Goal: Register for event/course

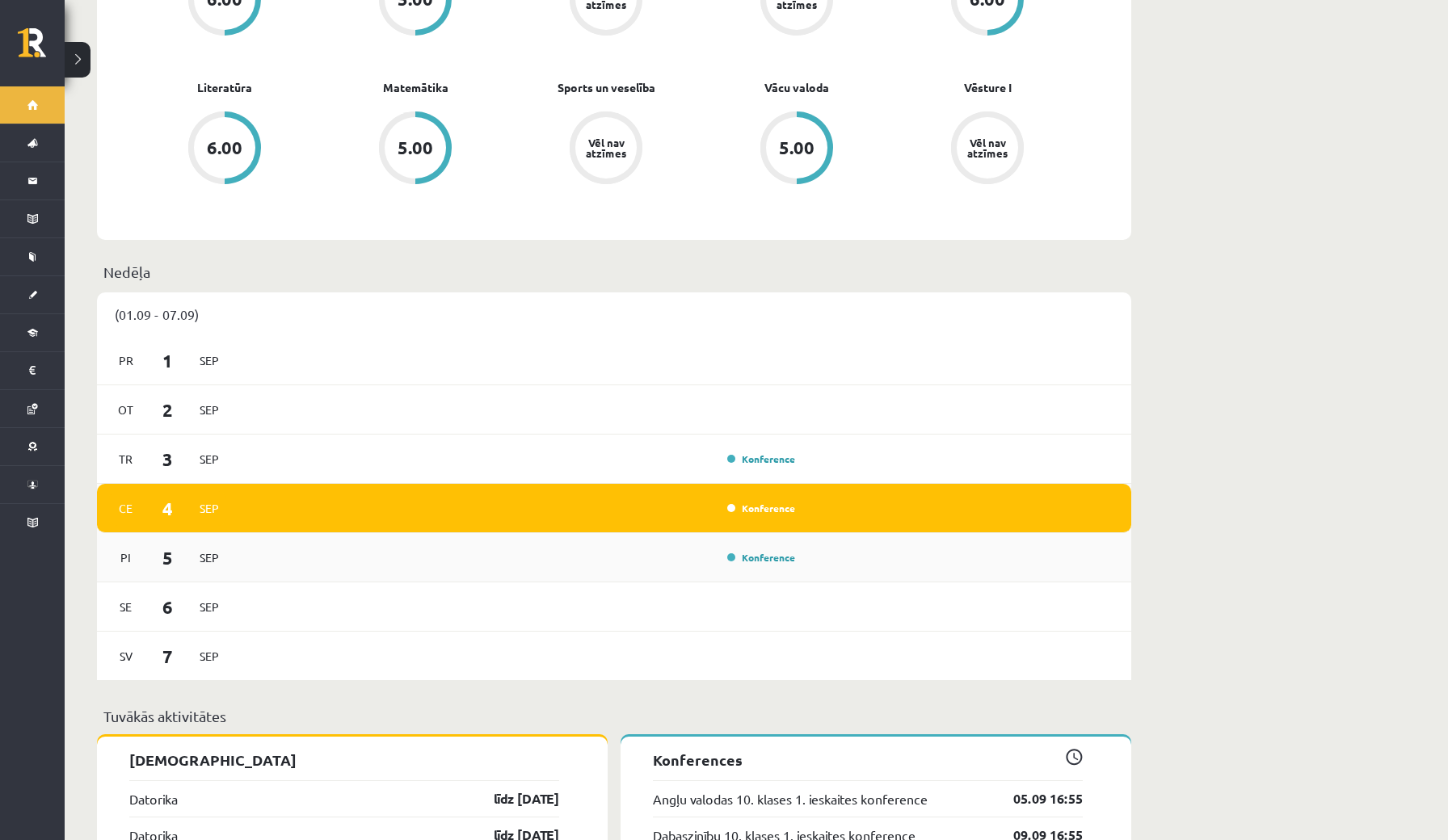
scroll to position [712, 0]
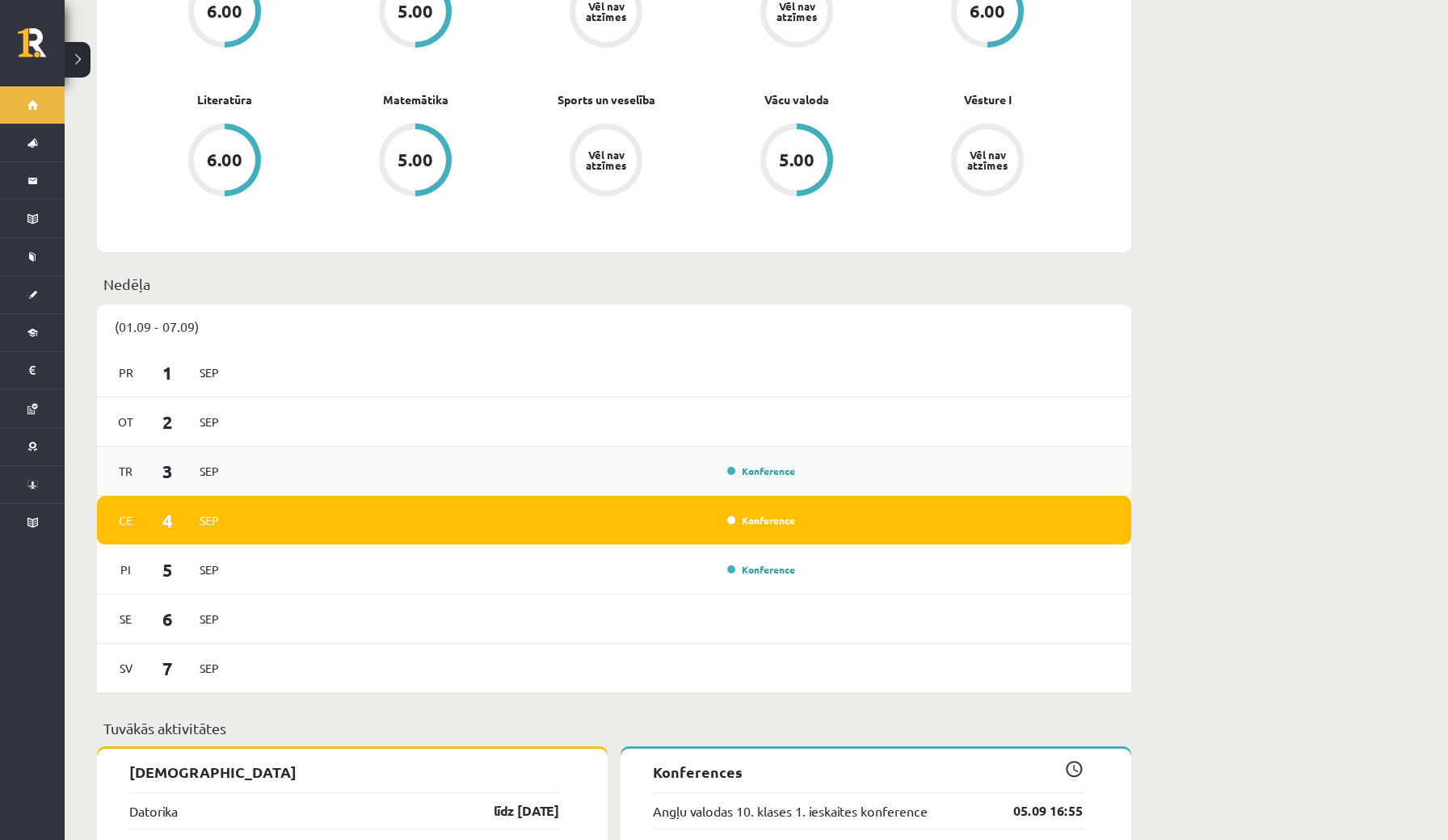
click at [568, 462] on div "Konference" at bounding box center [520, 470] width 563 height 18
click at [755, 464] on link "Konference" at bounding box center [760, 470] width 68 height 13
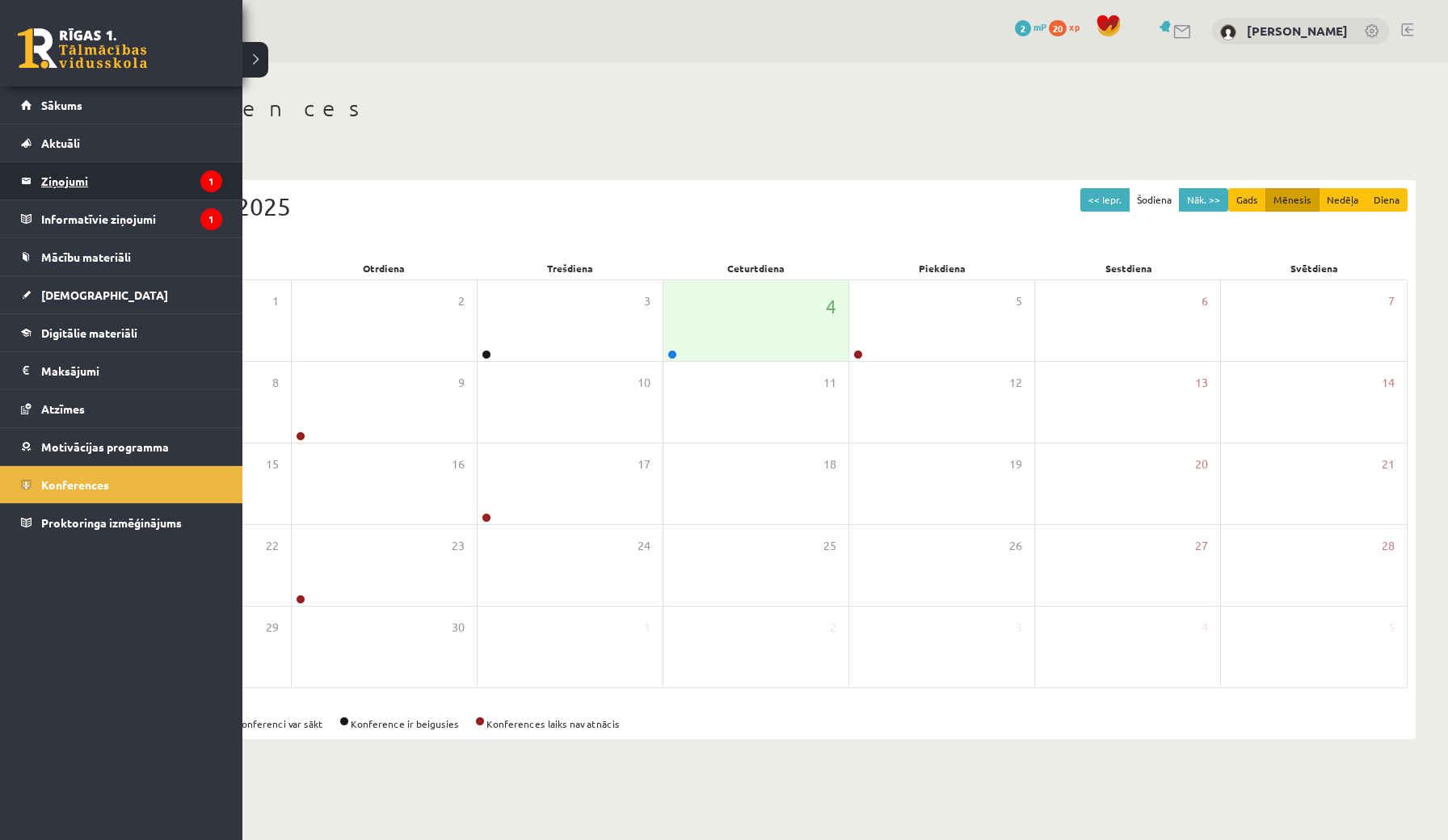
click at [116, 195] on legend "Ziņojumi 1" at bounding box center [131, 181] width 181 height 37
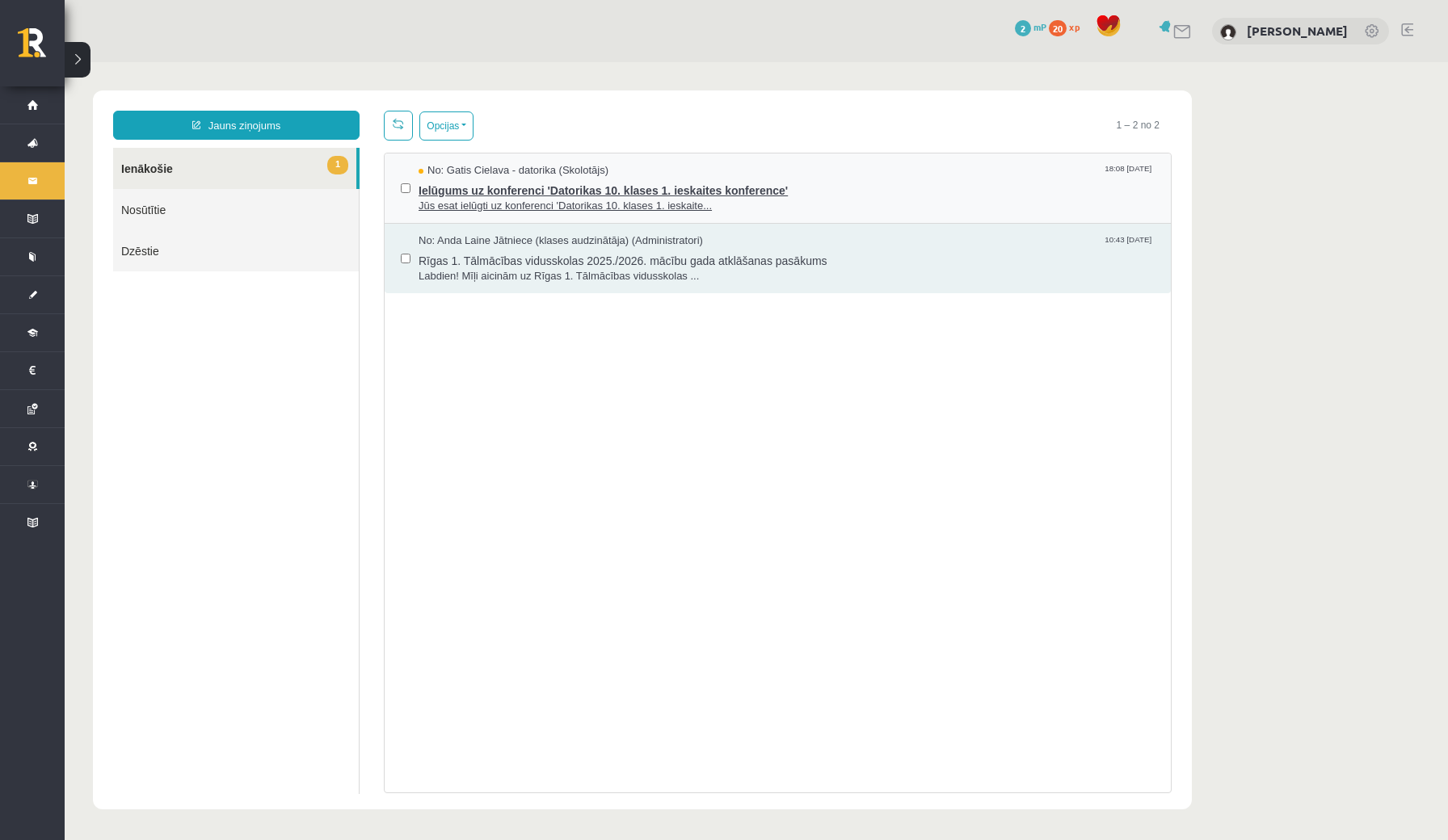
click at [571, 207] on span "Jūs esat ielūgti uz konferenci 'Datorikas 10. klases 1. ieskaite..." at bounding box center [787, 206] width 736 height 16
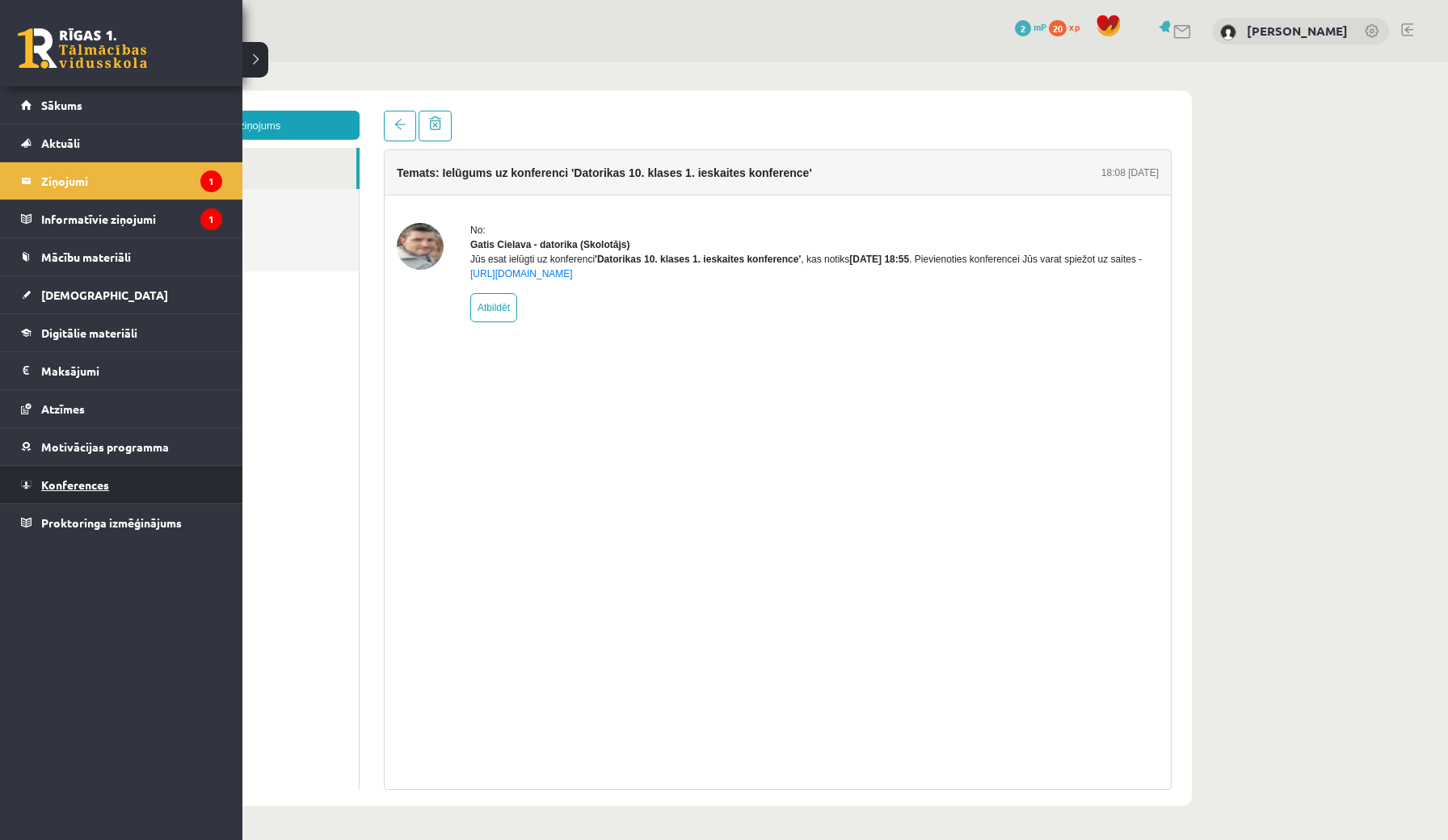
click at [78, 491] on link "Konferences" at bounding box center [121, 485] width 202 height 37
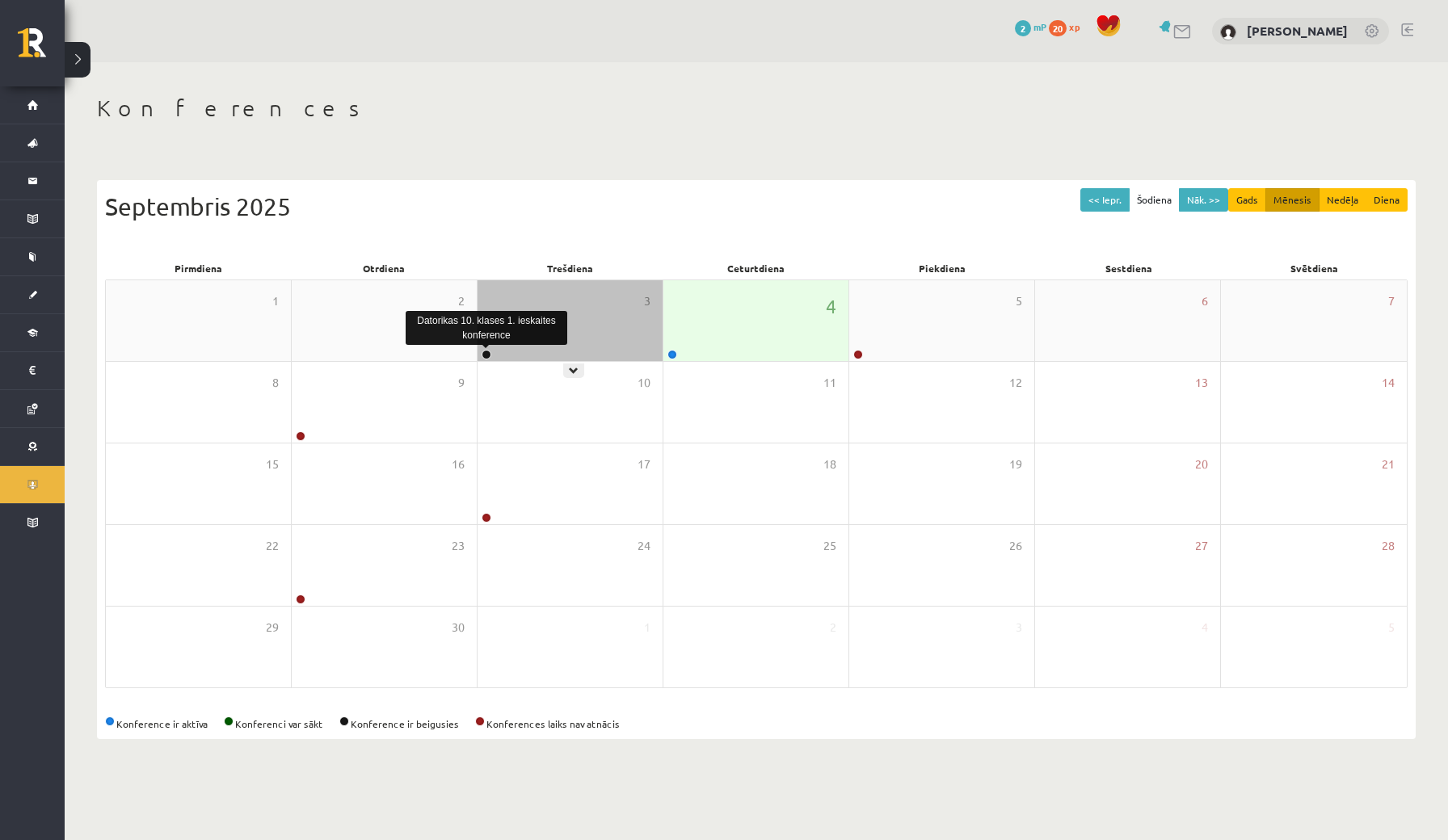
click at [488, 356] on link at bounding box center [486, 355] width 10 height 10
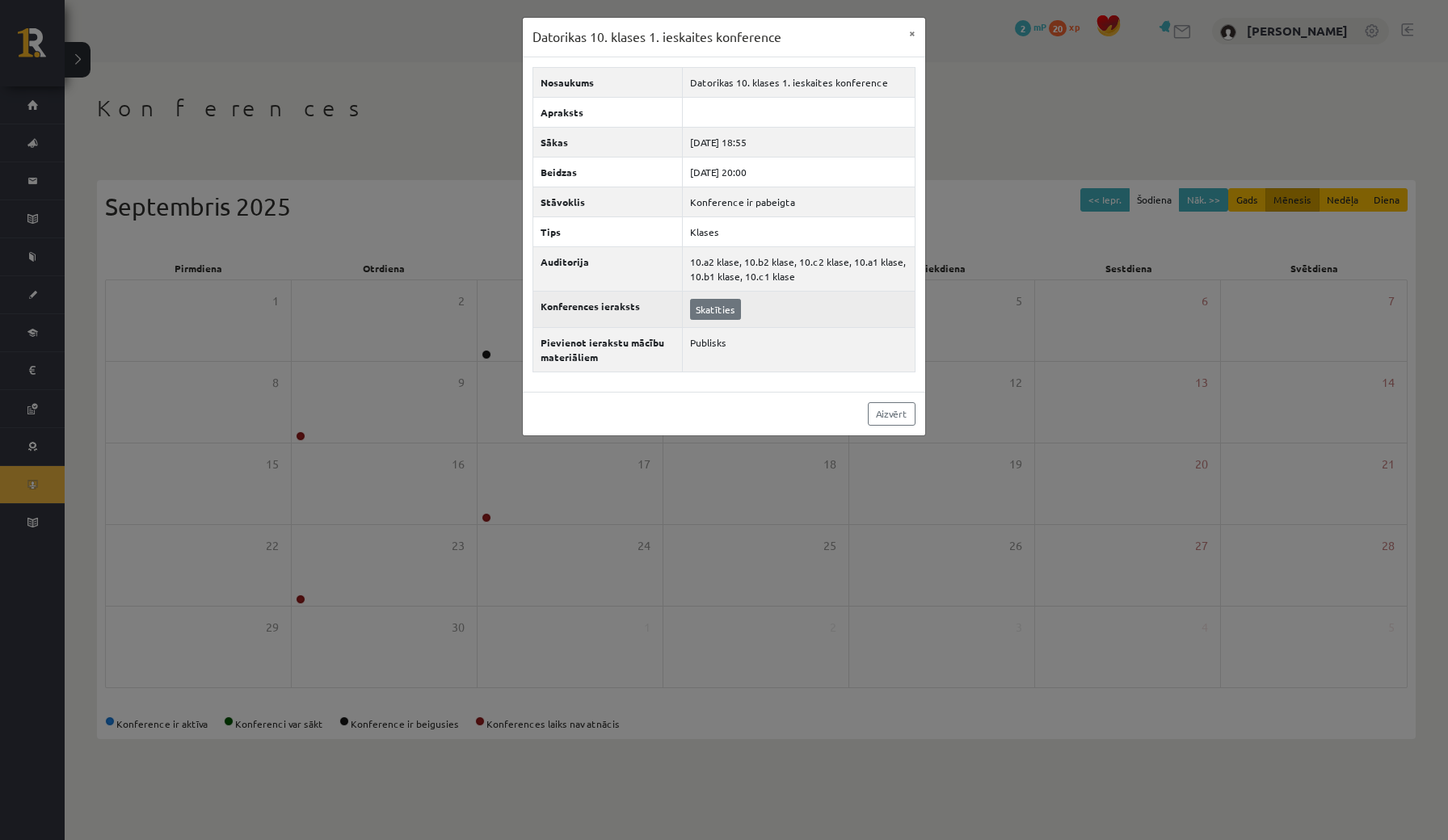
click at [707, 309] on link "Skatīties" at bounding box center [715, 309] width 51 height 21
click at [921, 28] on button "×" at bounding box center [912, 32] width 25 height 30
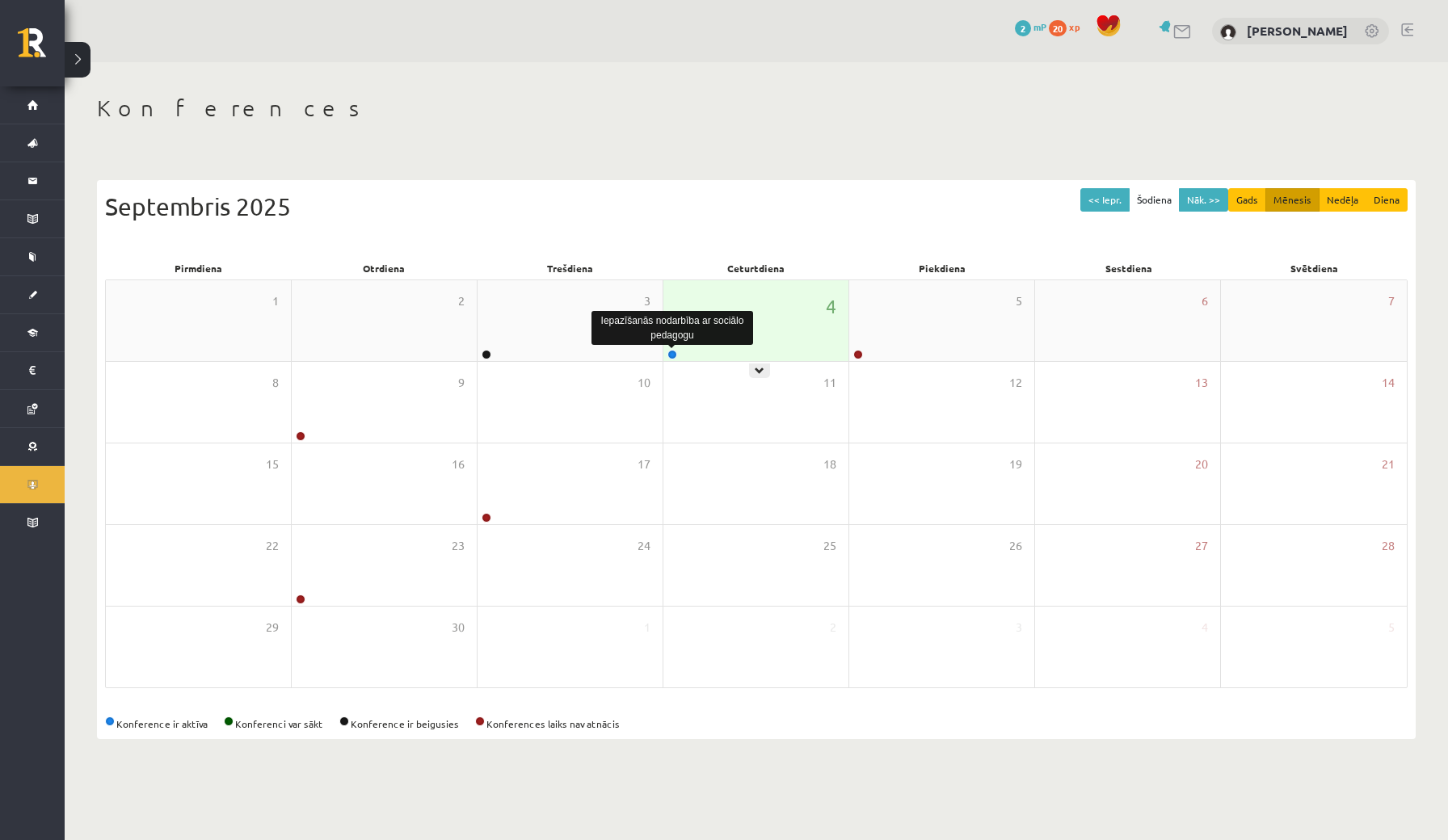
click at [670, 351] on link at bounding box center [672, 355] width 10 height 10
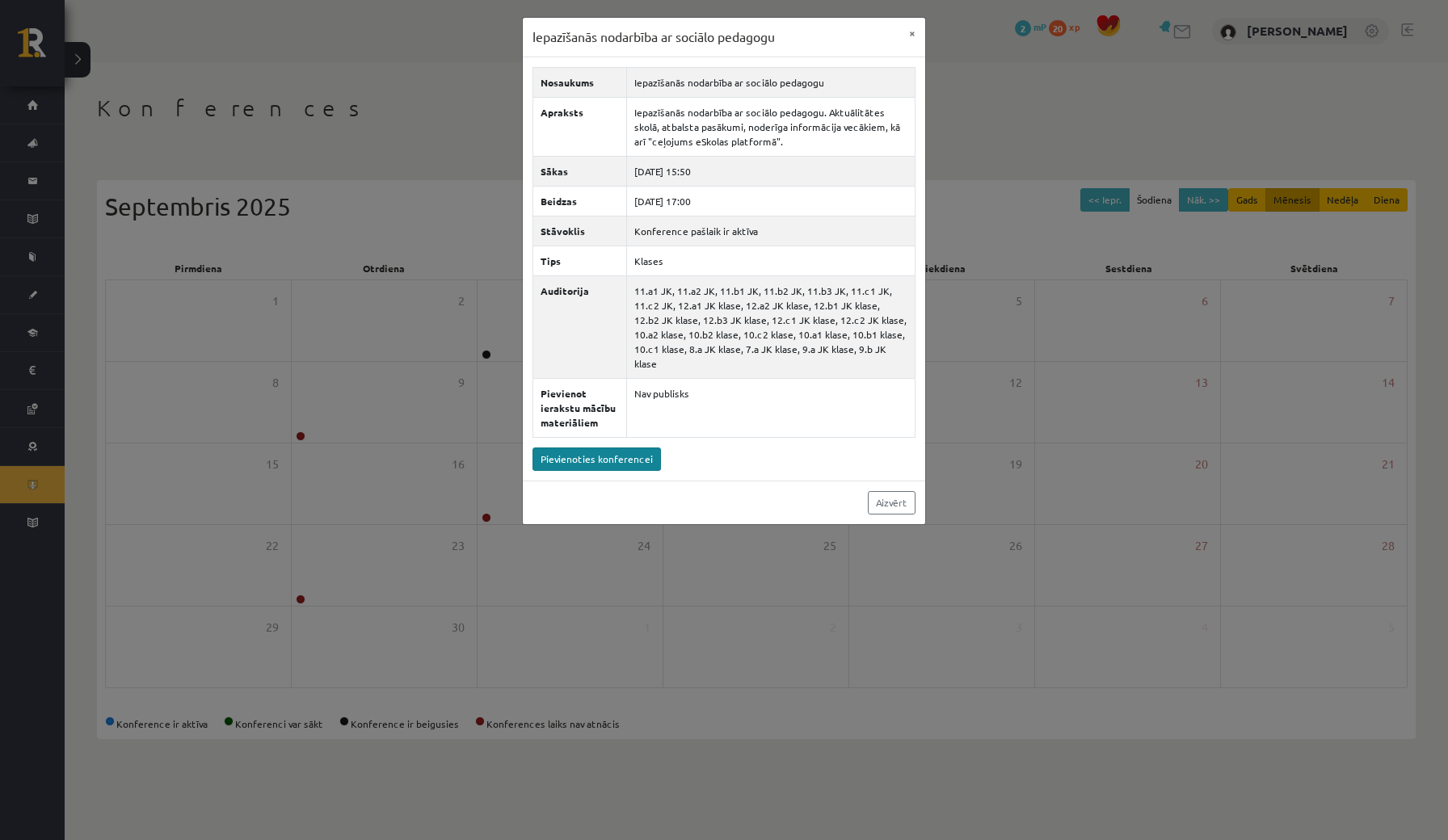
click at [641, 457] on link "Pievienoties konferencei" at bounding box center [596, 460] width 128 height 23
click at [636, 465] on link "Pievienoties konferencei" at bounding box center [596, 460] width 128 height 23
click at [901, 504] on link "Aizvērt" at bounding box center [891, 503] width 48 height 23
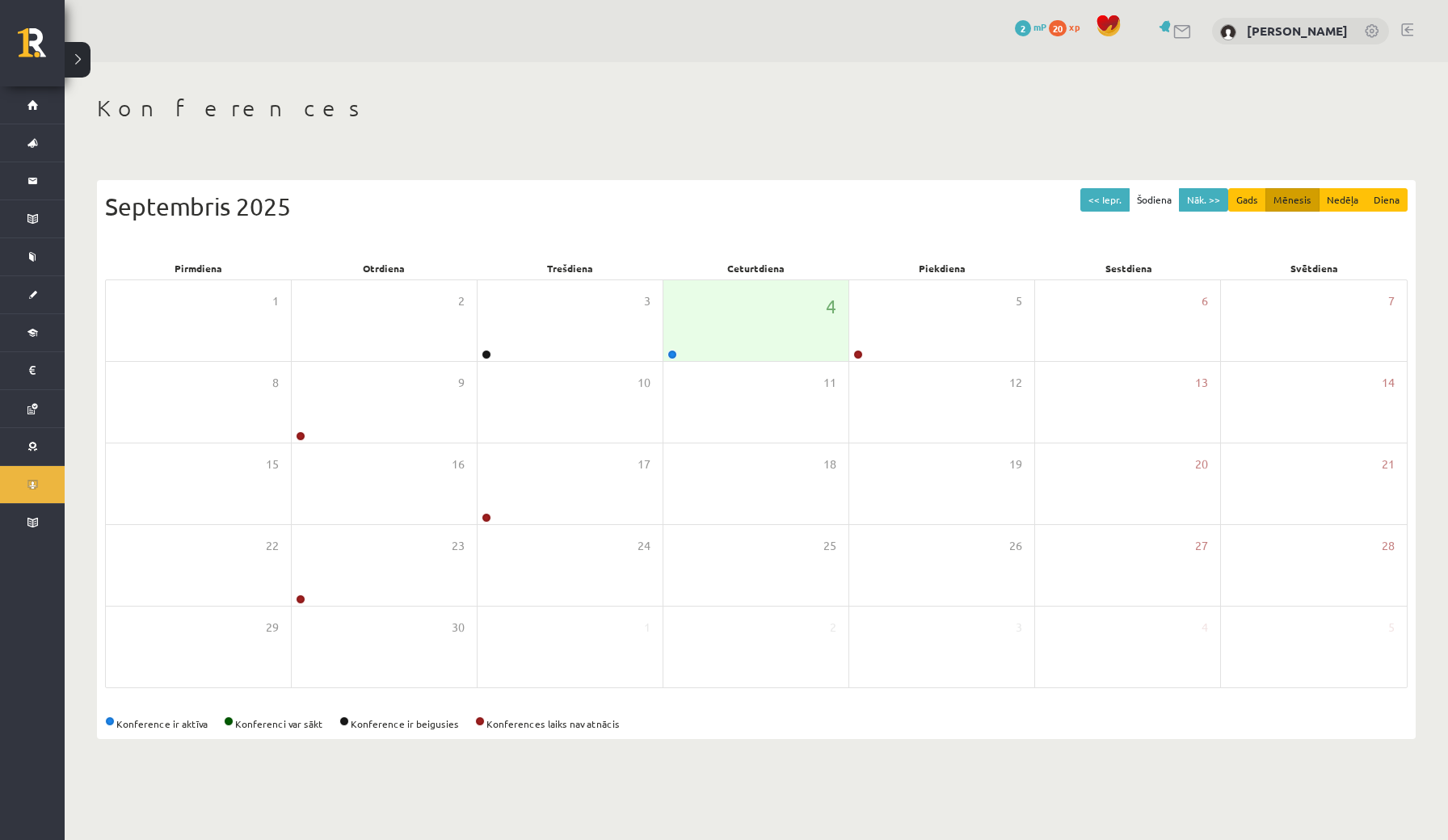
click at [1296, 0] on html "0 Dāvanas 2 mP 20 xp Dāvis Podnieks Sākums Aktuāli Kā mācīties eSKOLĀ Kontakti …" at bounding box center [724, 420] width 1448 height 840
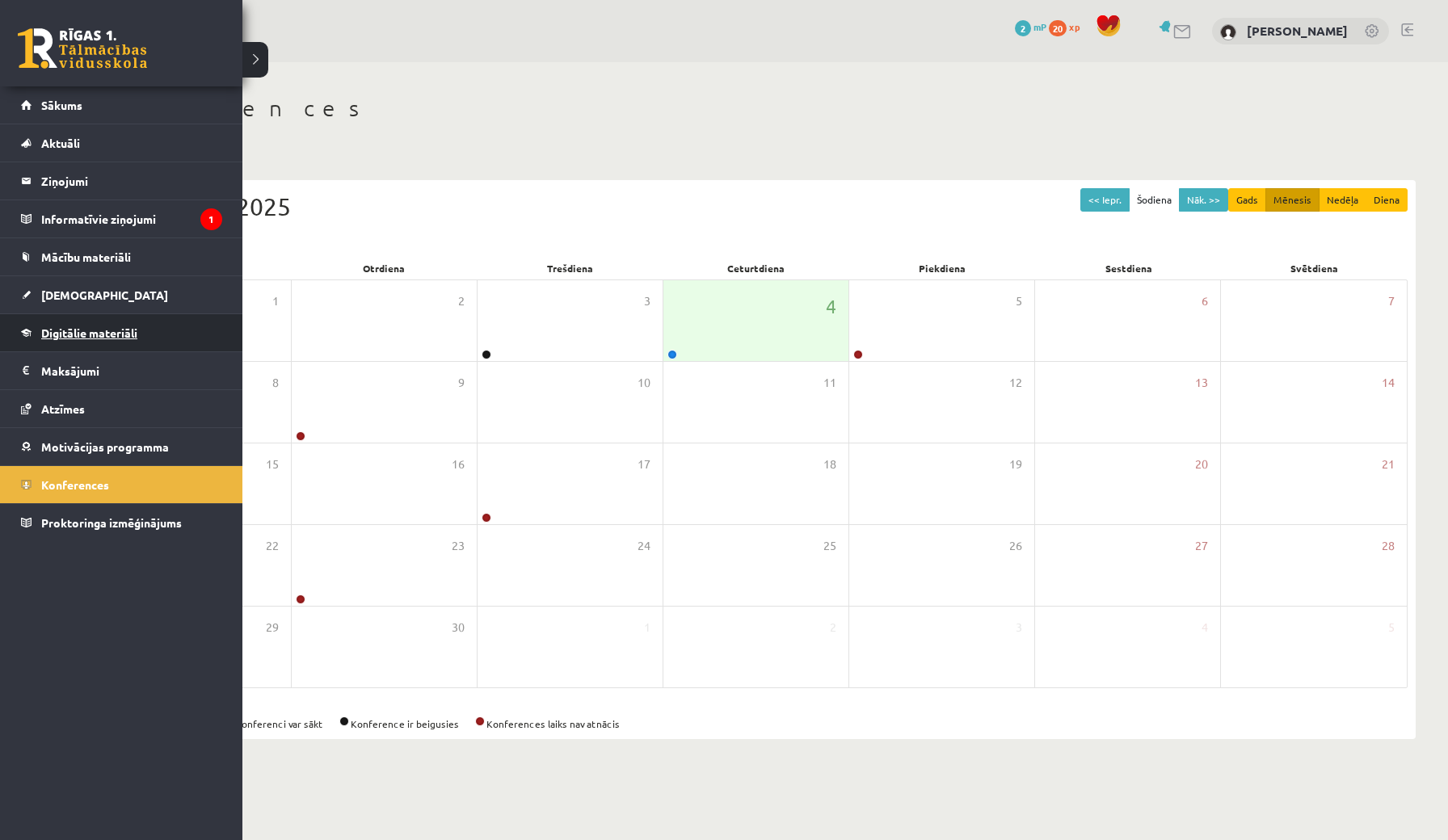
click at [113, 340] on link "Digitālie materiāli" at bounding box center [121, 332] width 202 height 37
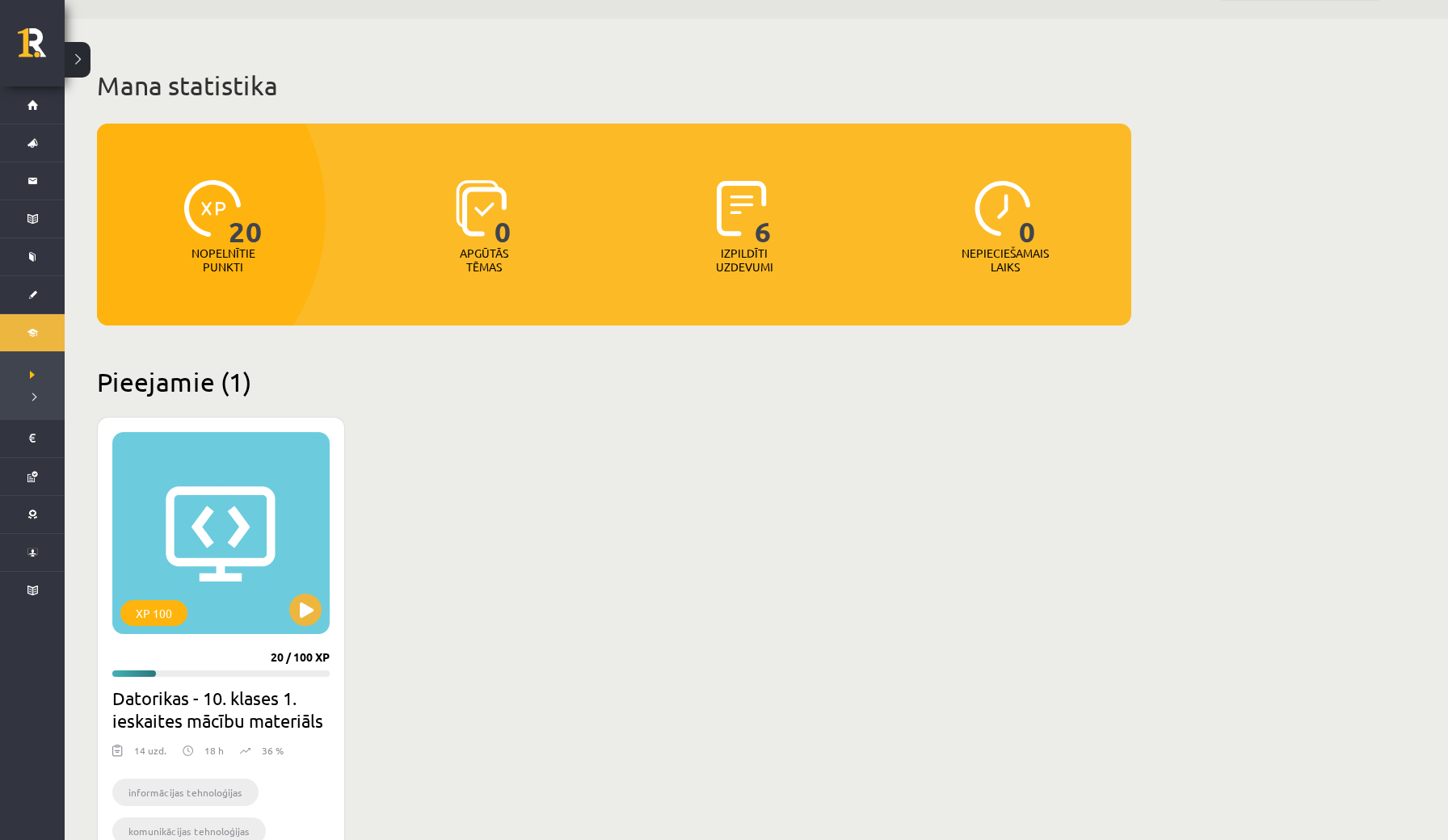
scroll to position [43, 0]
